Goal: Task Accomplishment & Management: Complete application form

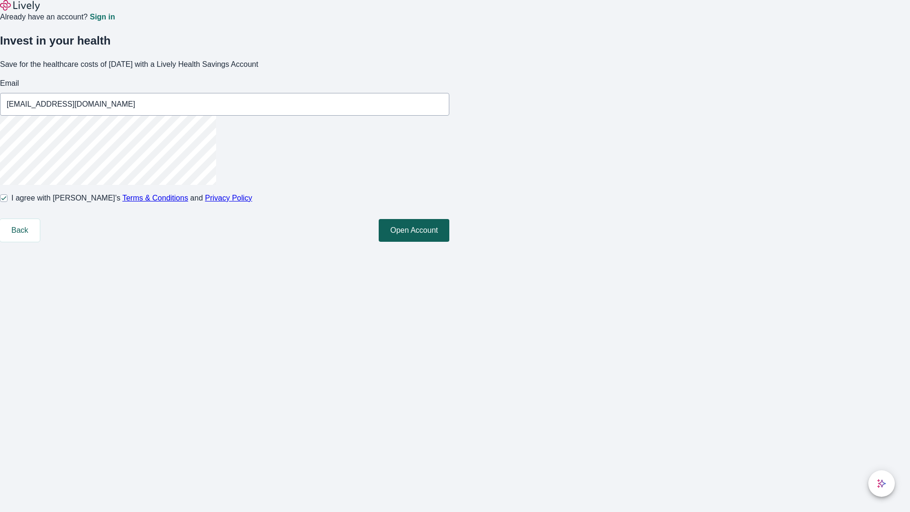
click at [449, 242] on button "Open Account" at bounding box center [414, 230] width 71 height 23
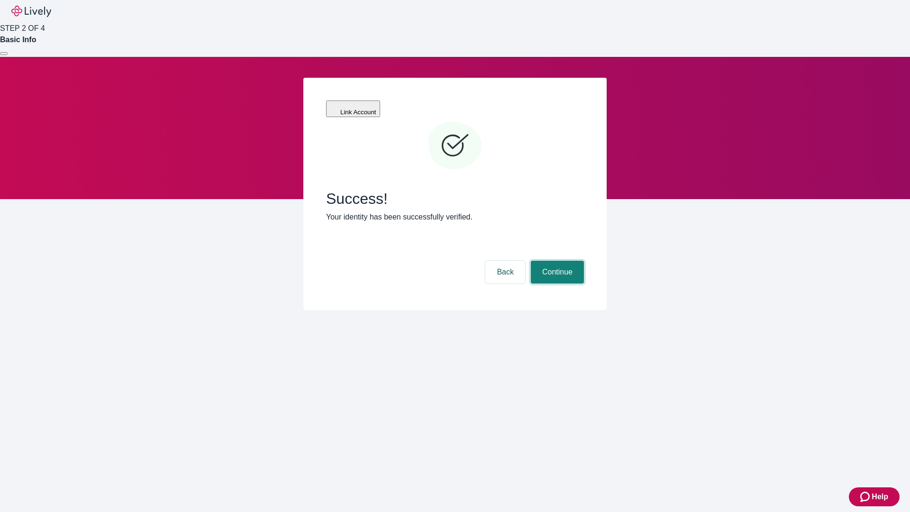
click at [556, 261] on button "Continue" at bounding box center [557, 272] width 53 height 23
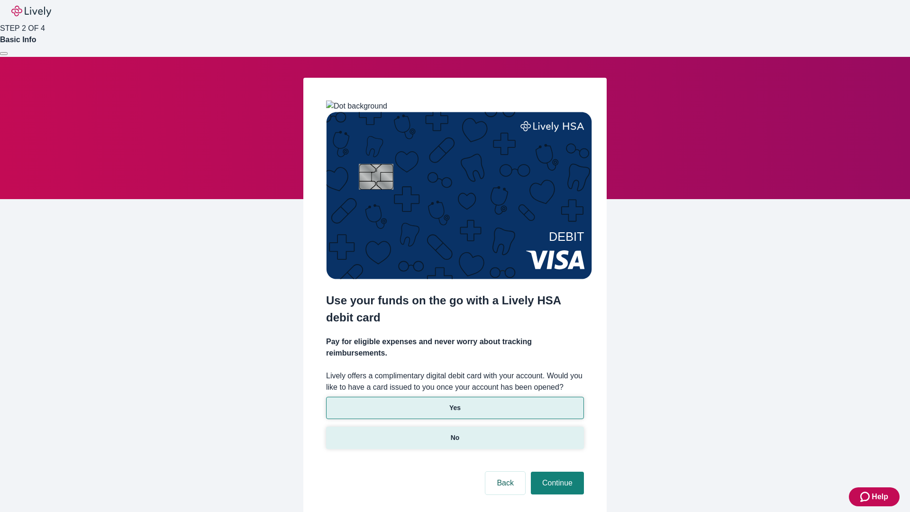
click at [455, 433] on p "No" at bounding box center [455, 438] width 9 height 10
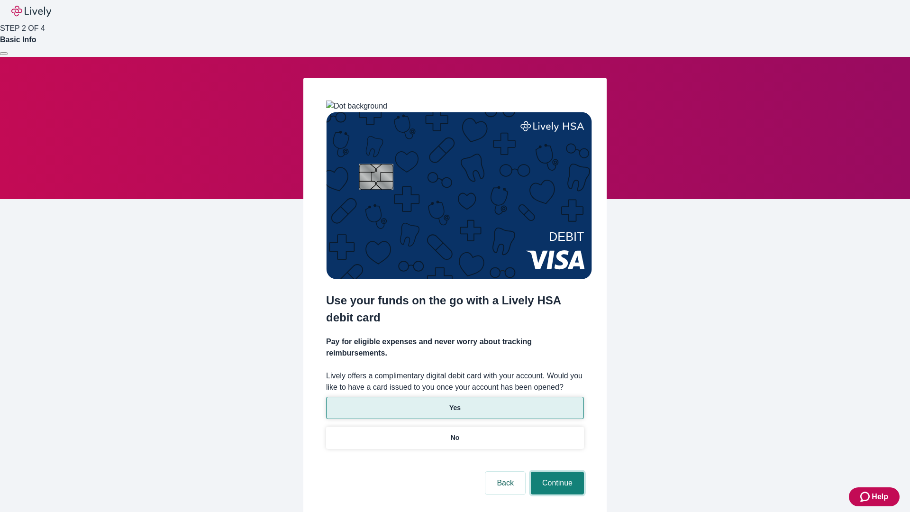
click at [556, 472] on button "Continue" at bounding box center [557, 483] width 53 height 23
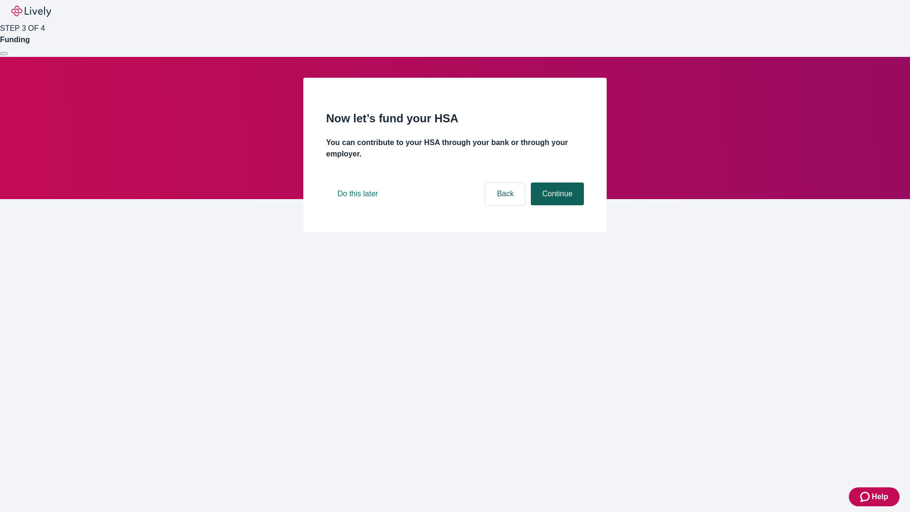
click at [556, 205] on button "Continue" at bounding box center [557, 193] width 53 height 23
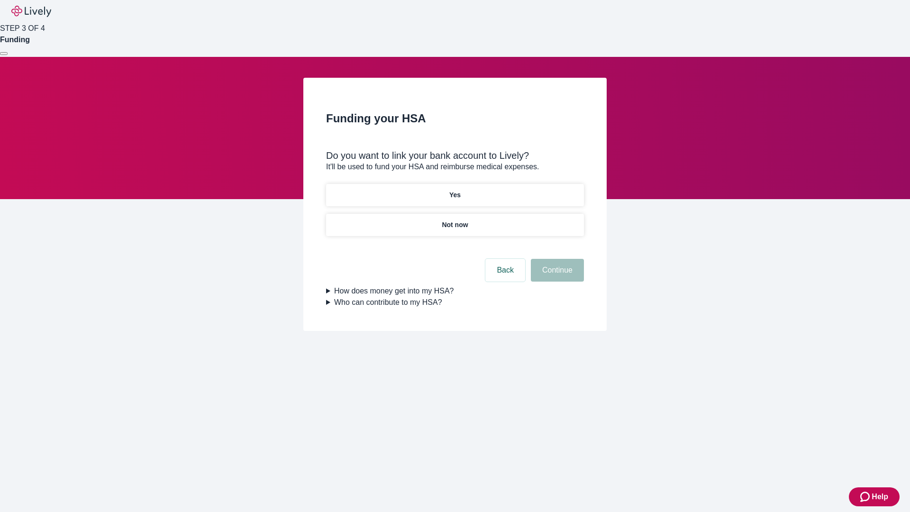
click at [455, 190] on p "Yes" at bounding box center [454, 195] width 11 height 10
click at [556, 259] on button "Continue" at bounding box center [557, 270] width 53 height 23
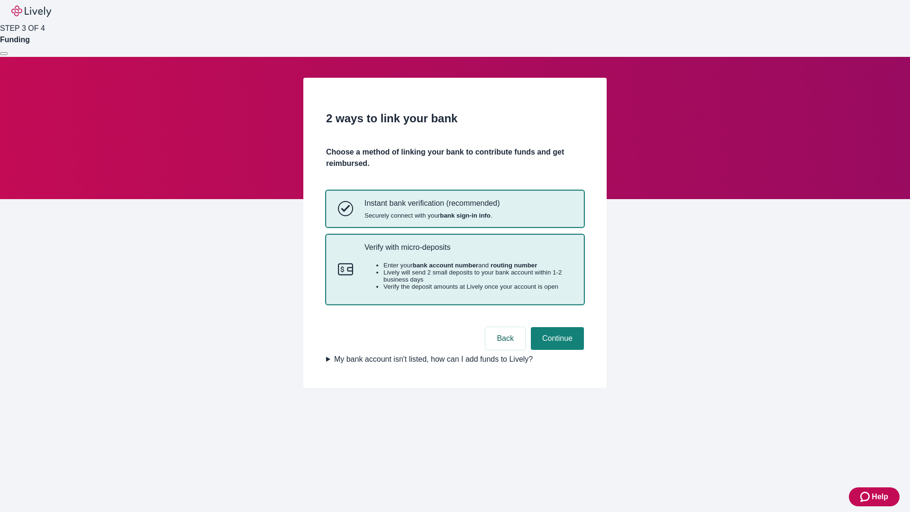
click at [468, 252] on p "Verify with micro-deposits" at bounding box center [468, 247] width 208 height 9
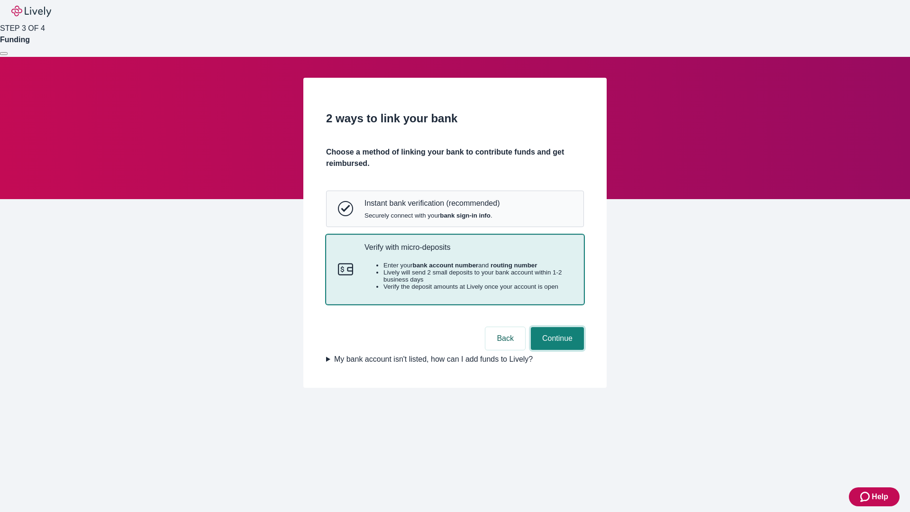
click at [556, 350] on button "Continue" at bounding box center [557, 338] width 53 height 23
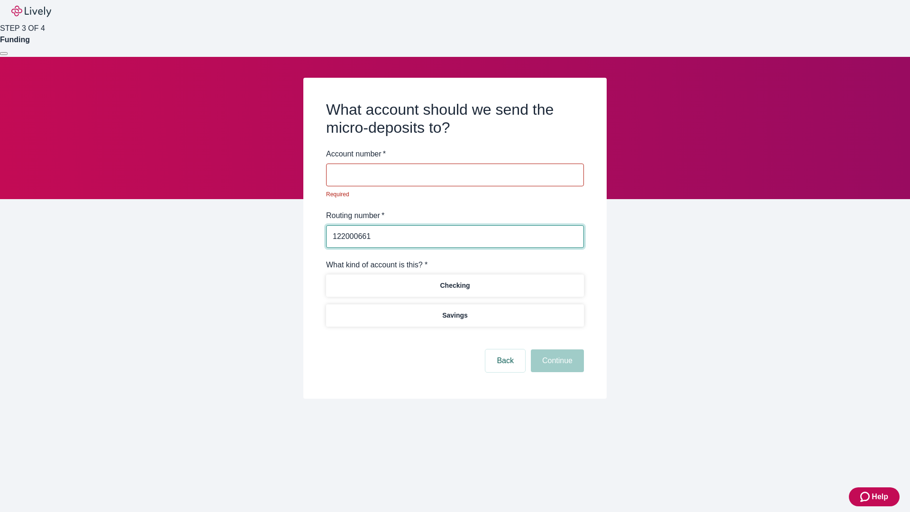
type input "122000661"
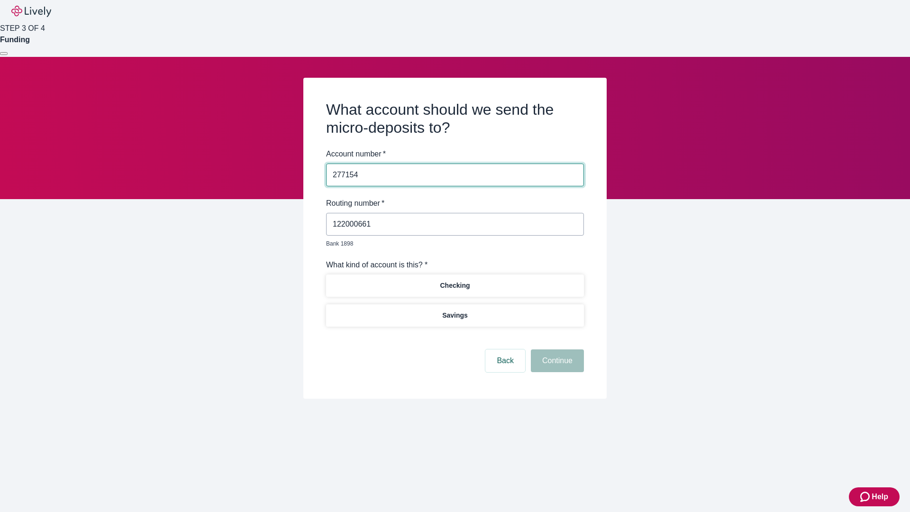
type input "277154"
click at [455, 281] on p "Checking" at bounding box center [455, 286] width 30 height 10
click at [556, 350] on button "Continue" at bounding box center [557, 360] width 53 height 23
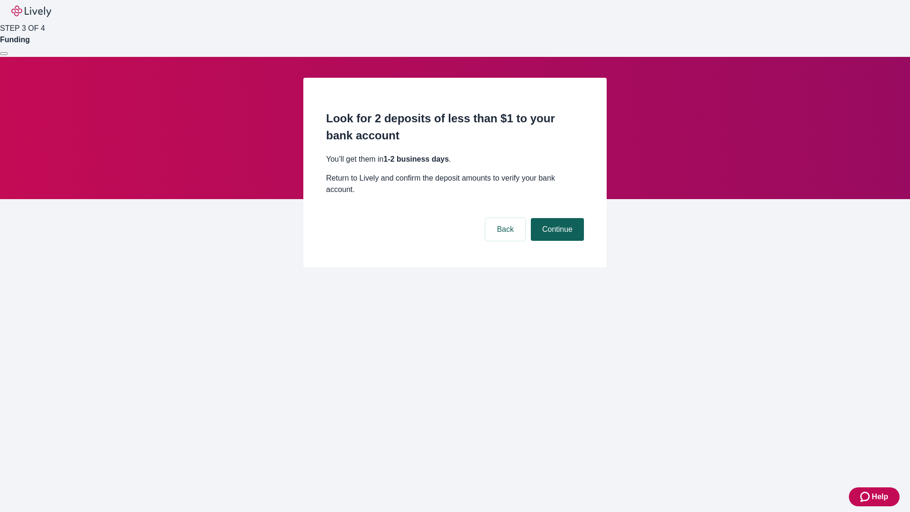
click at [556, 218] on button "Continue" at bounding box center [557, 229] width 53 height 23
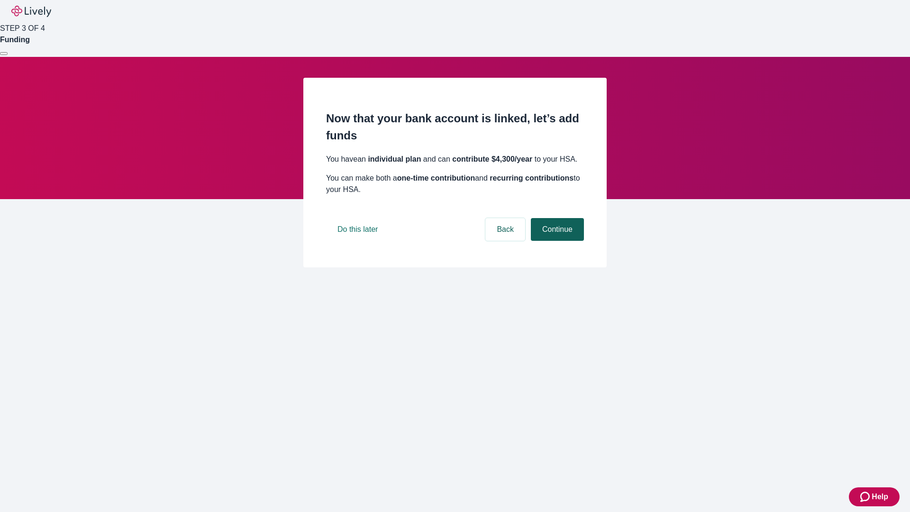
click at [556, 241] on button "Continue" at bounding box center [557, 229] width 53 height 23
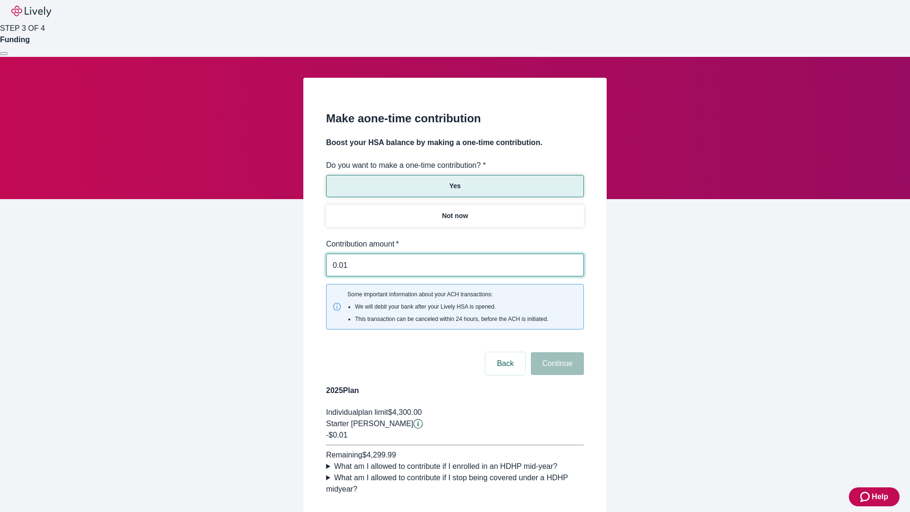
type input "0.01"
click at [556, 352] on button "Continue" at bounding box center [557, 363] width 53 height 23
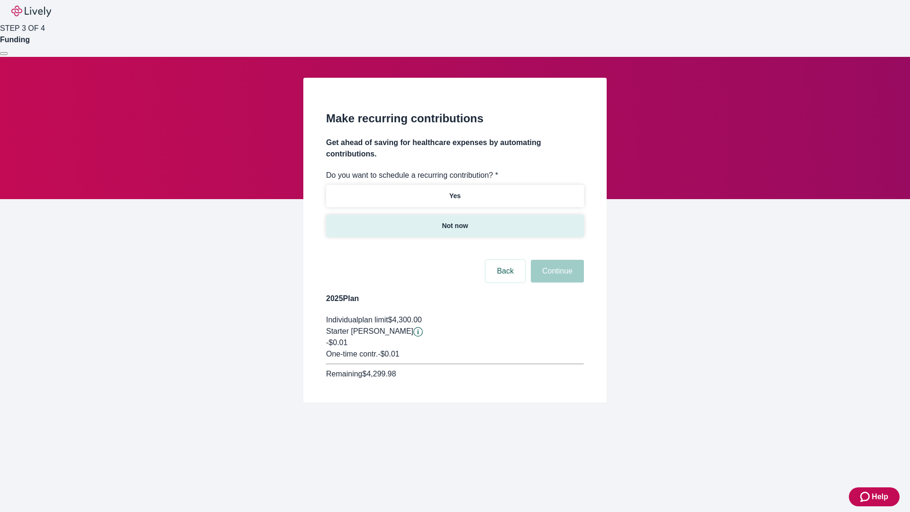
click at [455, 221] on p "Not now" at bounding box center [455, 226] width 26 height 10
click at [556, 260] on button "Continue" at bounding box center [557, 271] width 53 height 23
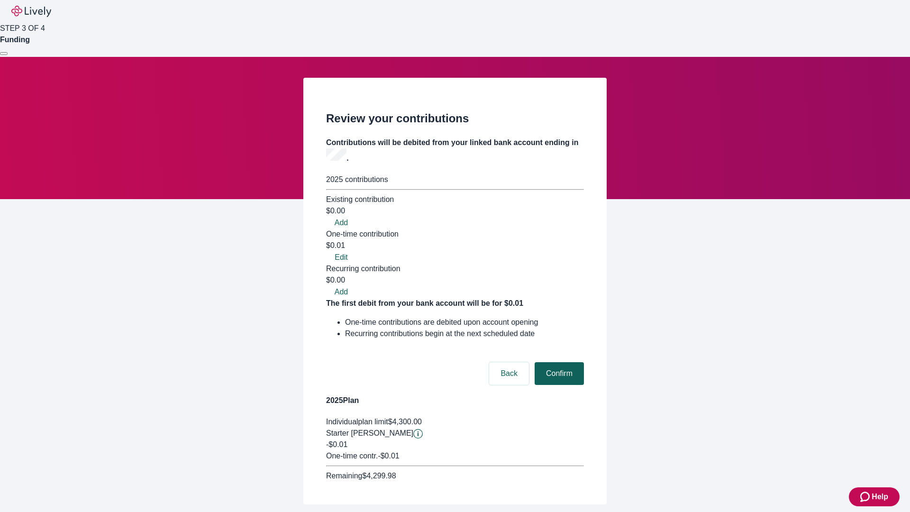
click at [558, 362] on button "Confirm" at bounding box center [559, 373] width 49 height 23
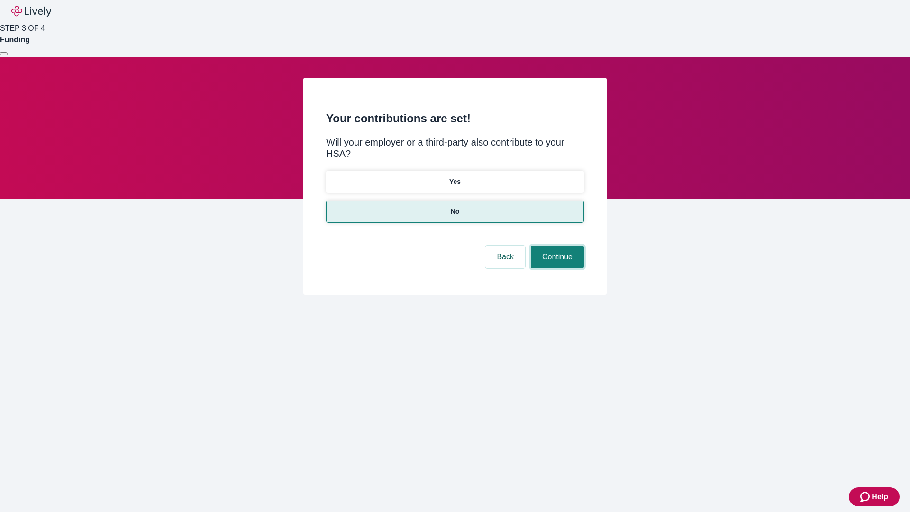
click at [556, 245] on button "Continue" at bounding box center [557, 256] width 53 height 23
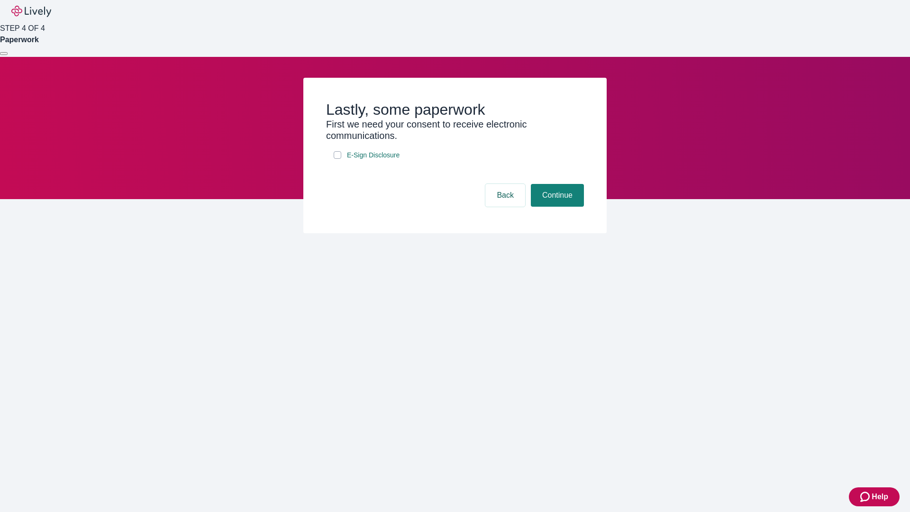
click at [337, 159] on input "E-Sign Disclosure" at bounding box center [338, 155] width 8 height 8
checkbox input "true"
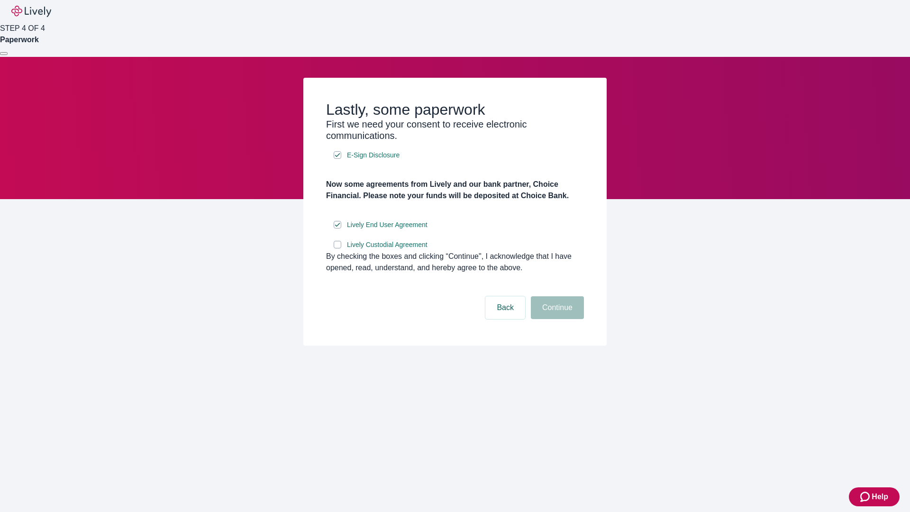
click at [337, 248] on input "Lively Custodial Agreement" at bounding box center [338, 245] width 8 height 8
checkbox input "true"
click at [556, 319] on button "Continue" at bounding box center [557, 307] width 53 height 23
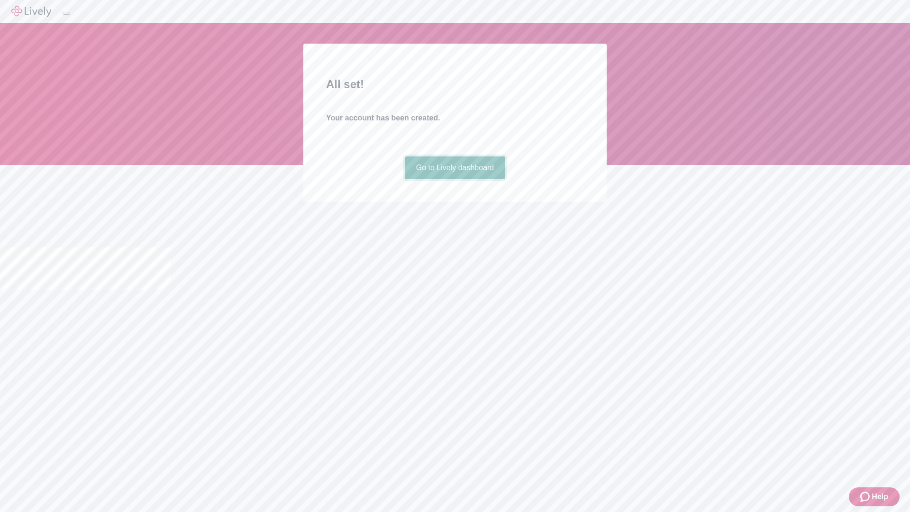
click at [455, 179] on link "Go to Lively dashboard" at bounding box center [455, 167] width 101 height 23
